Goal: Check status: Check status

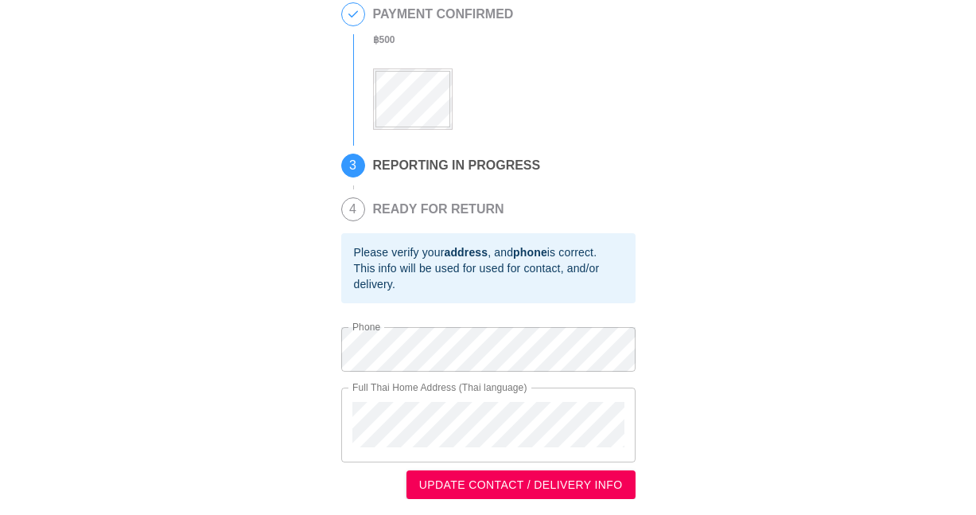
scroll to position [321, 0]
